Goal: Navigation & Orientation: Find specific page/section

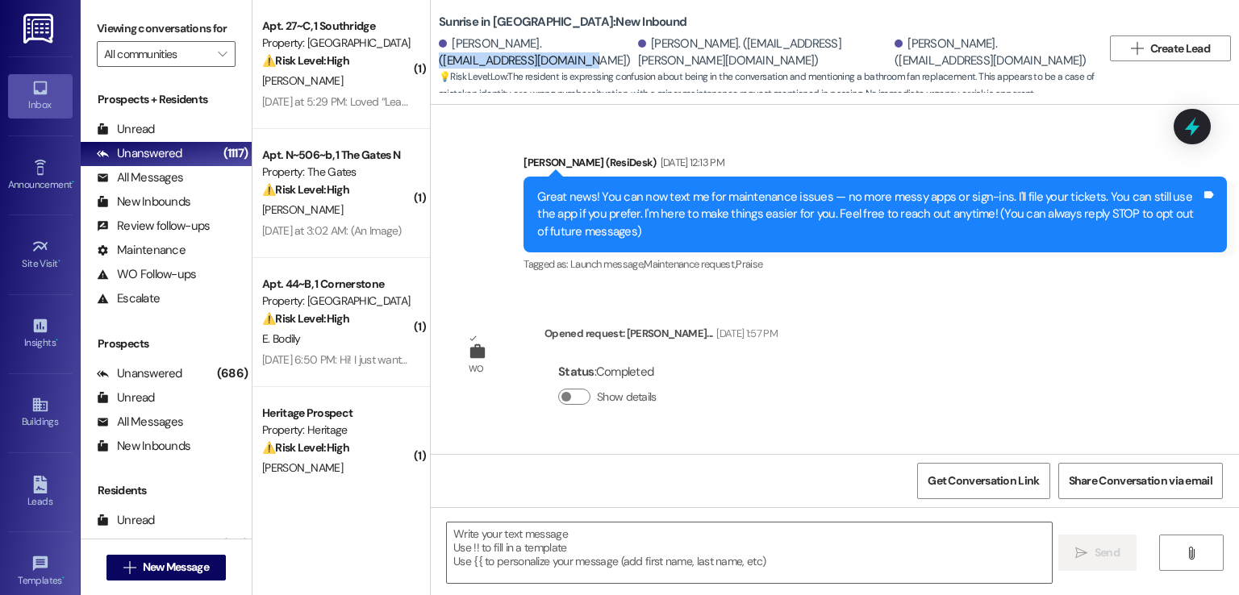
scroll to position [2252, 0]
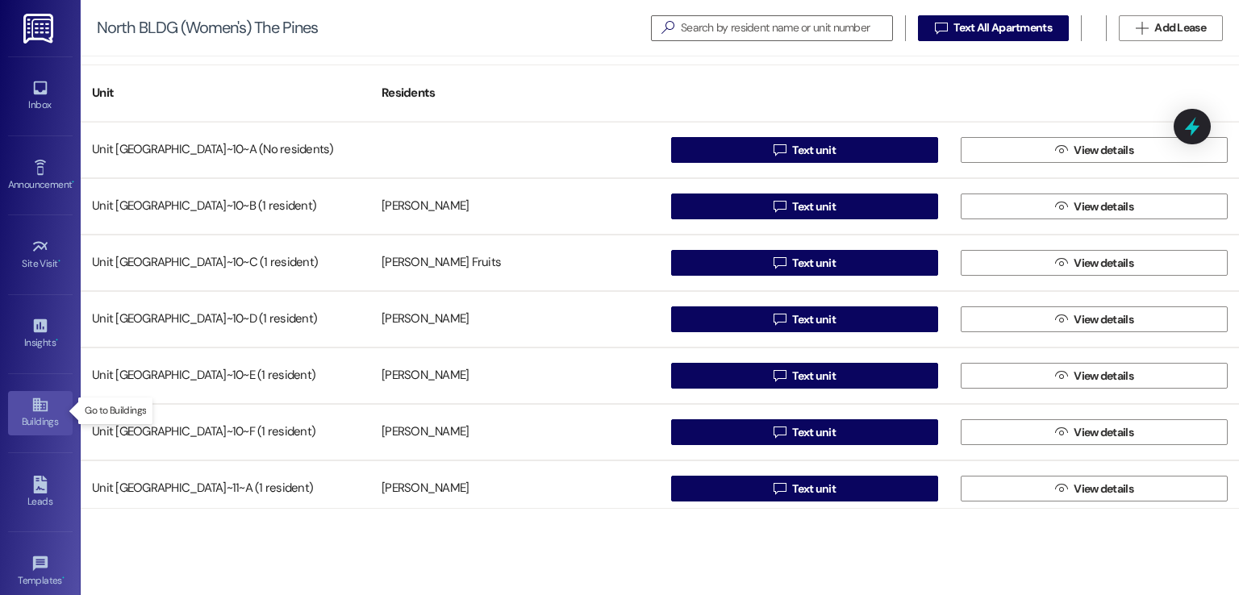
click at [31, 406] on icon at bounding box center [40, 405] width 18 height 18
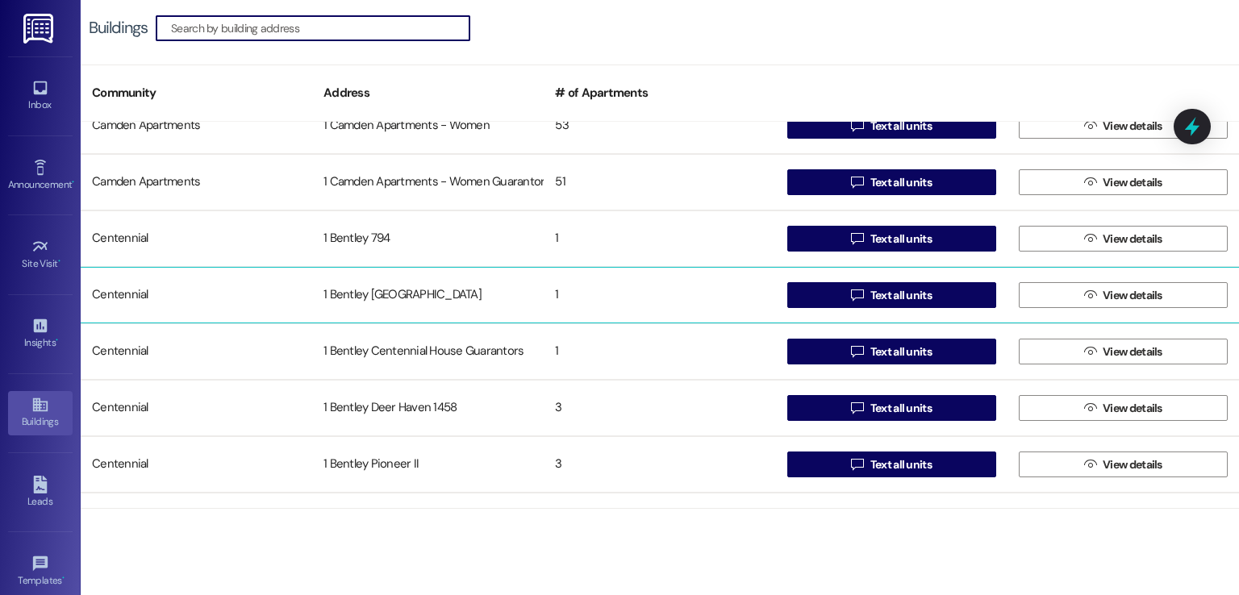
scroll to position [565, 0]
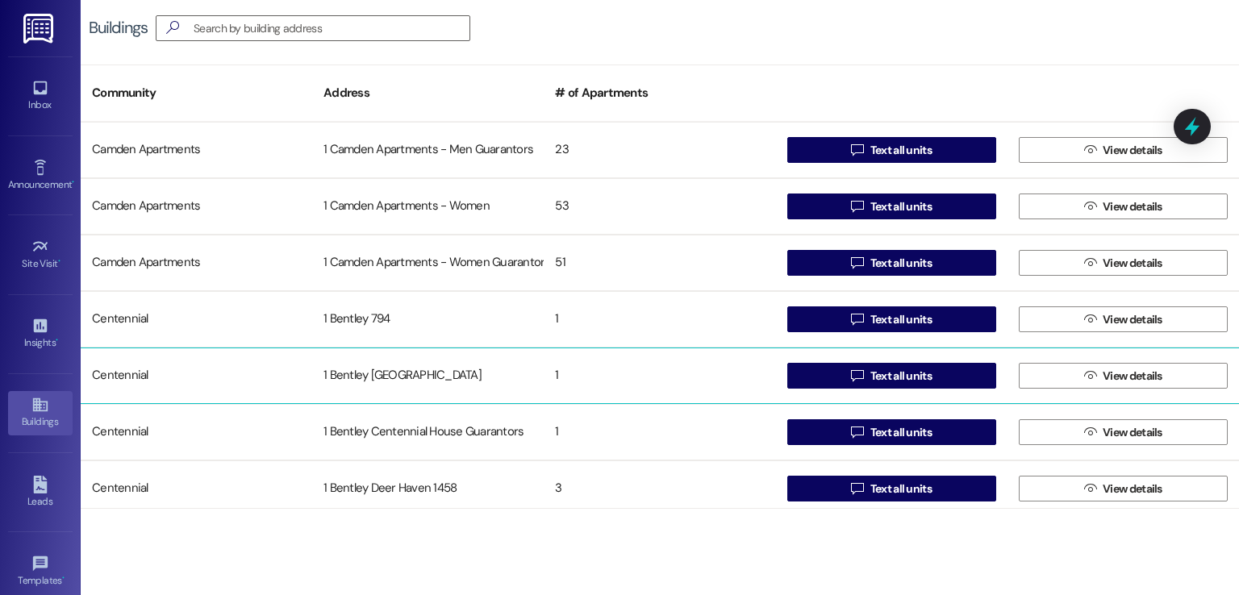
click at [368, 384] on div "1 Bentley [GEOGRAPHIC_DATA]" at bounding box center [428, 376] width 232 height 32
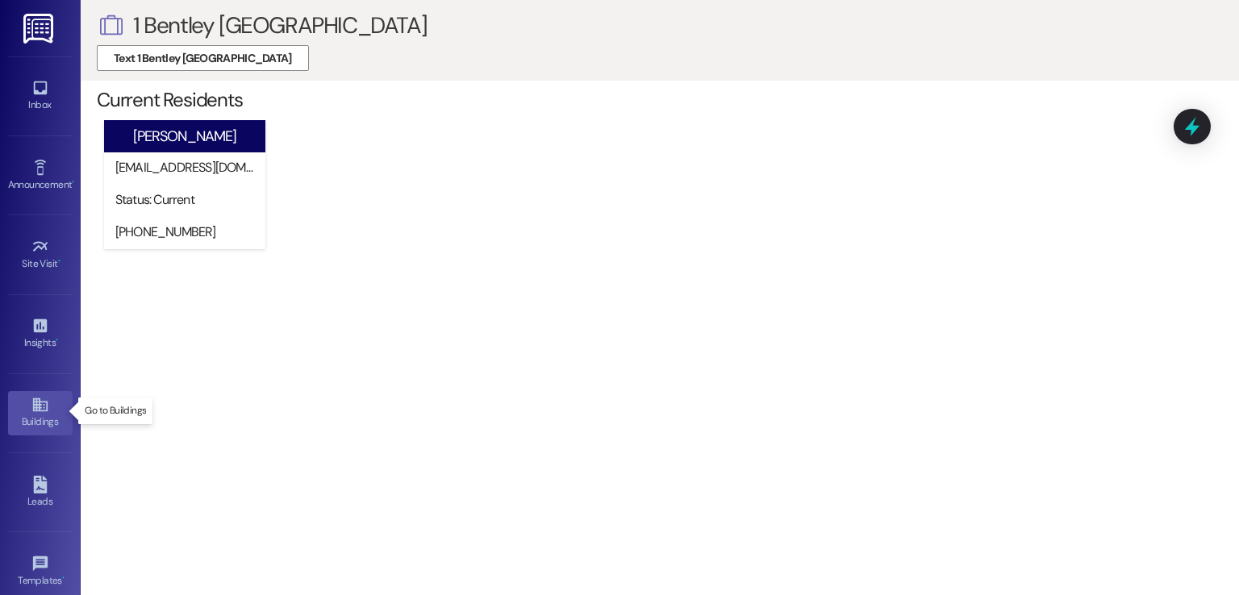
click at [29, 414] on div "Buildings" at bounding box center [40, 422] width 81 height 16
